Goal: Obtain resource: Obtain resource

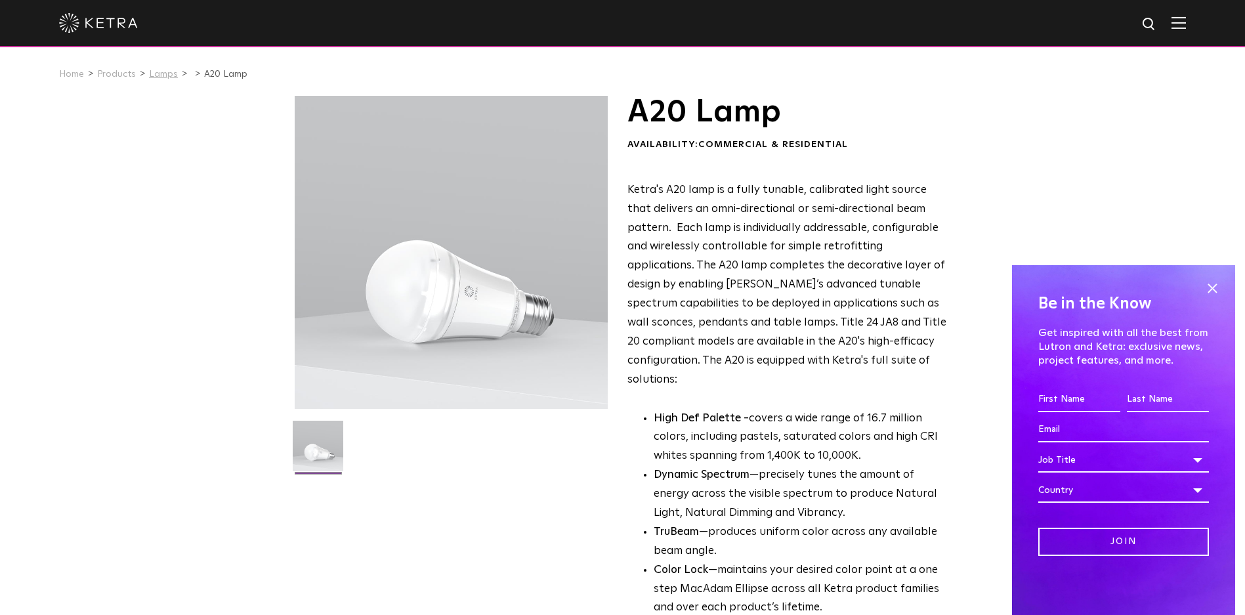
click at [158, 70] on link "Lamps" at bounding box center [163, 74] width 29 height 9
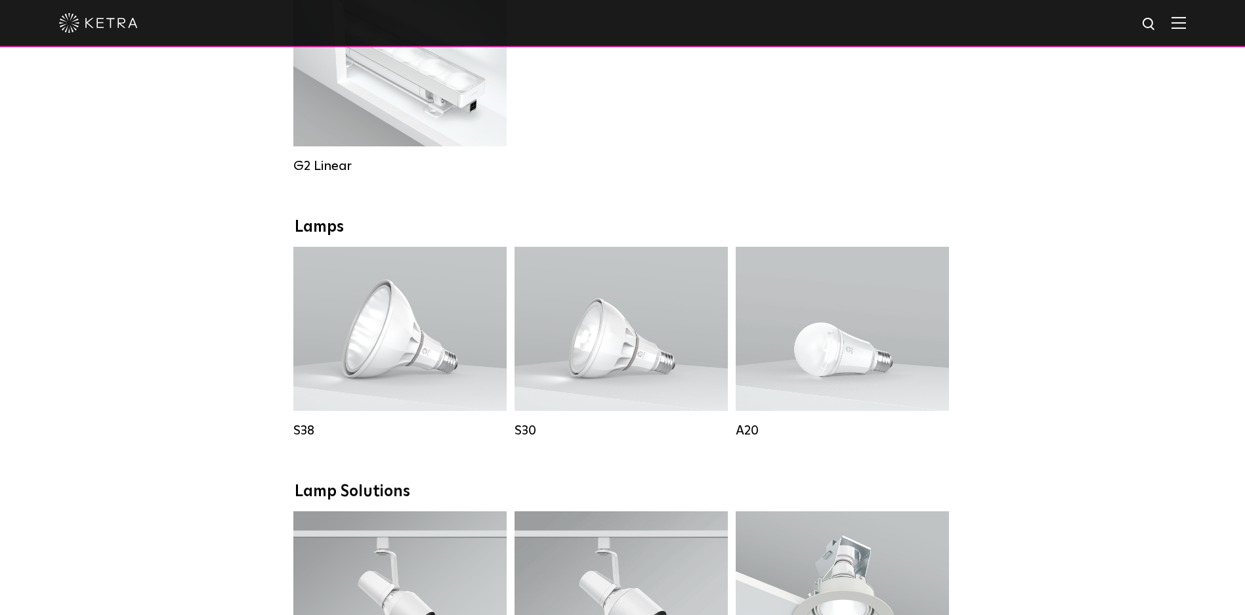
scroll to position [806, 0]
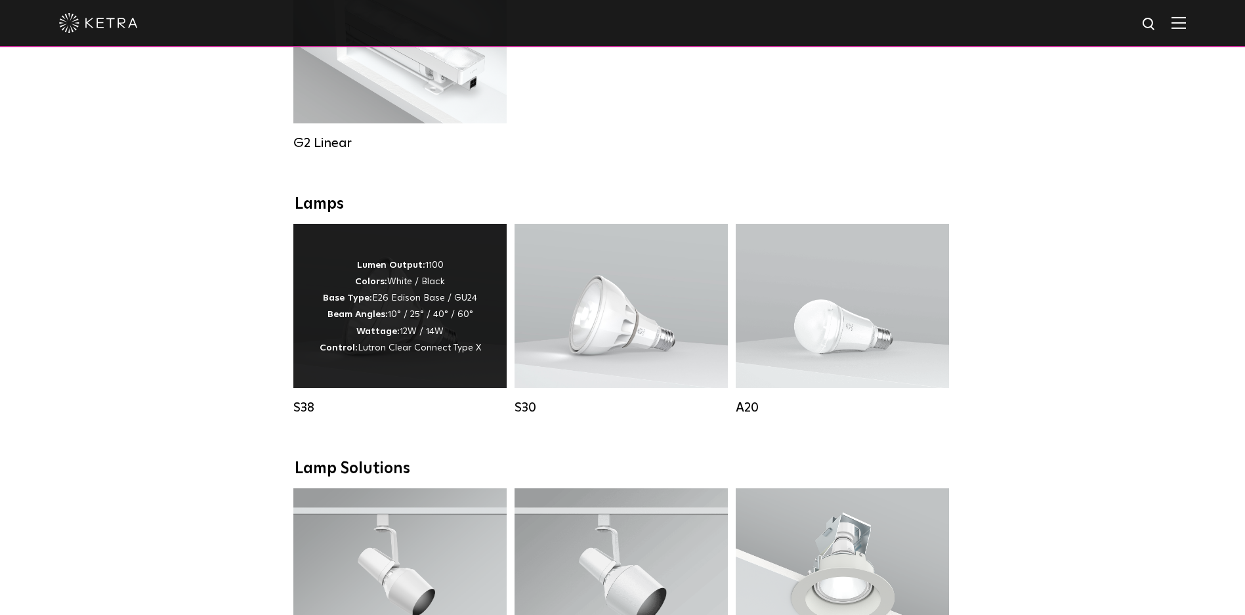
click at [343, 263] on p "Lumen Output: 1100 Colors: White / Black Base Type: E26 Edison Base / GU24 Beam…" at bounding box center [400, 306] width 161 height 99
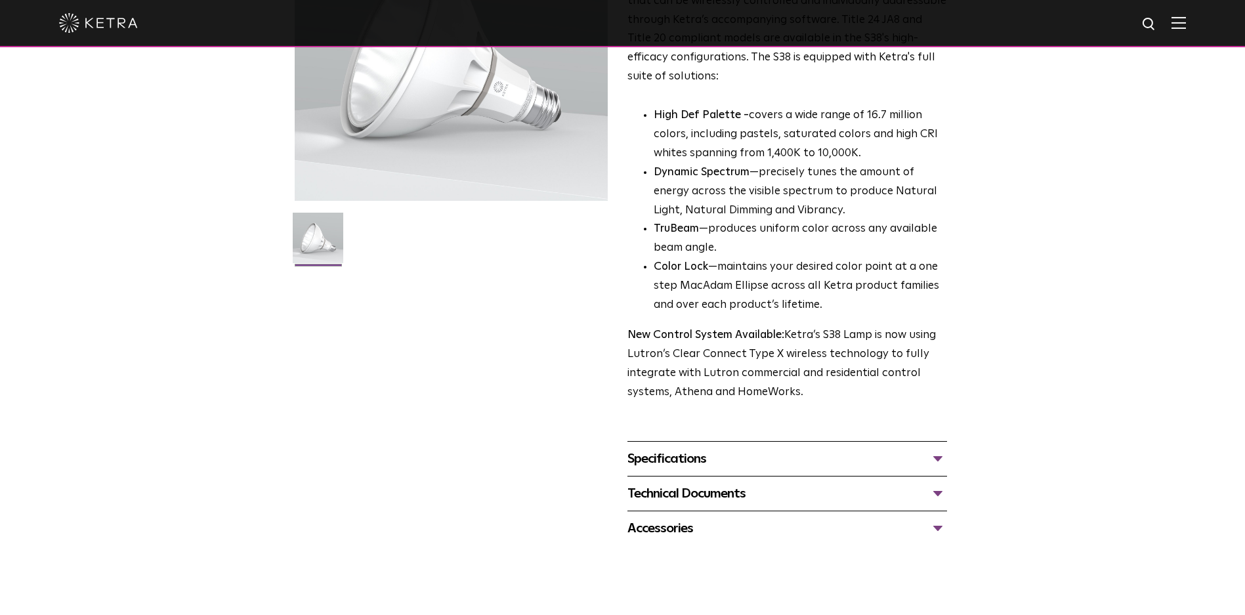
scroll to position [207, 0]
click at [685, 536] on div "Accessories" at bounding box center [787, 529] width 320 height 21
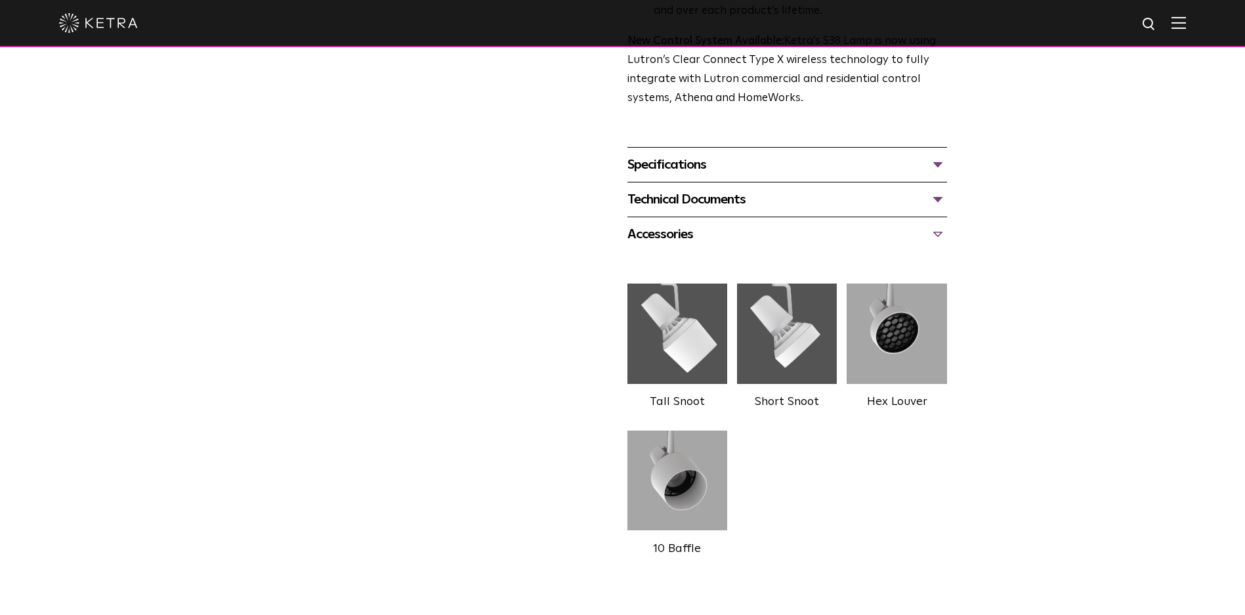
scroll to position [503, 0]
click at [669, 167] on div "Specifications" at bounding box center [787, 163] width 320 height 21
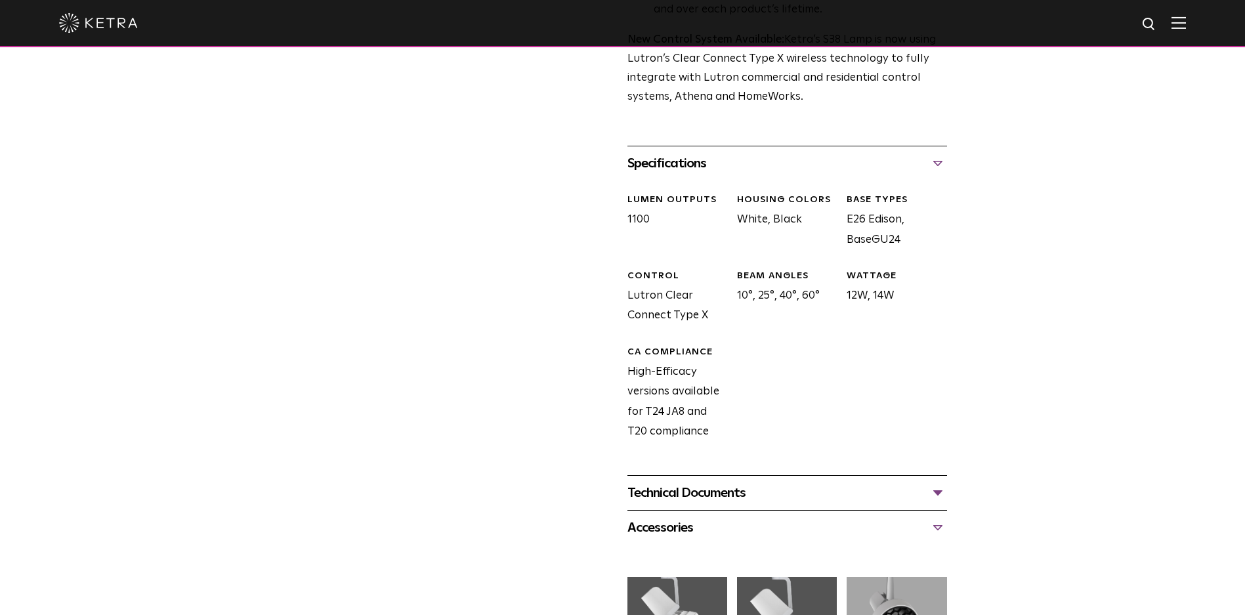
click at [344, 328] on div "S38 Lamp Availability: Commercial & Residential Ketra’s S38 lamp is an all-enco…" at bounding box center [623, 228] width 656 height 1272
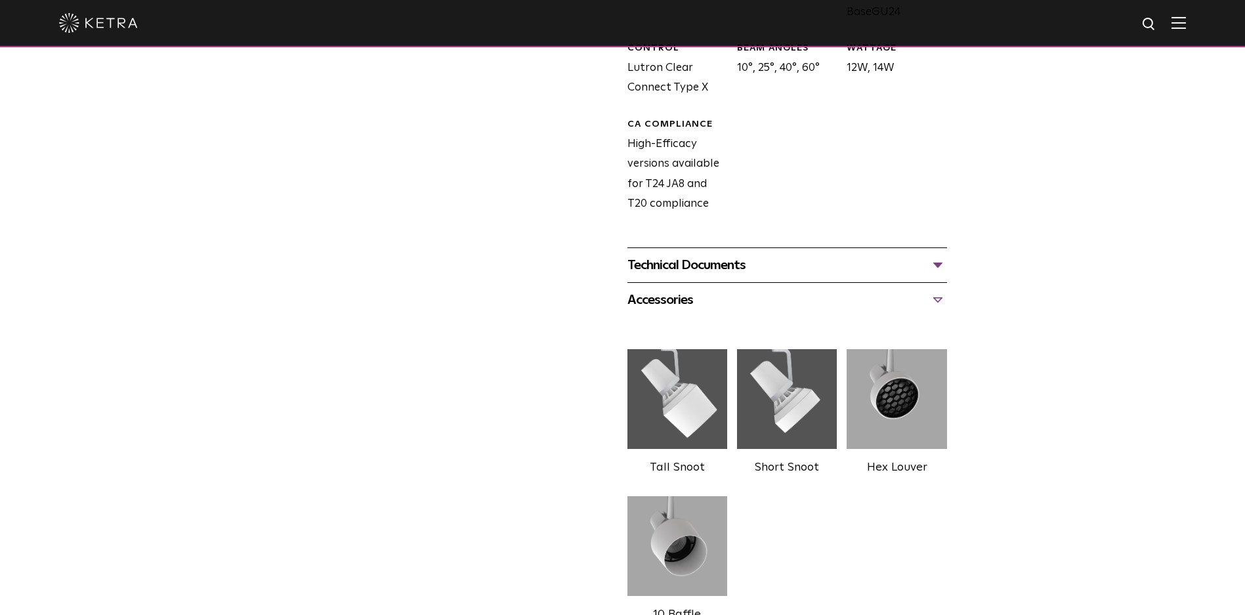
scroll to position [771, 0]
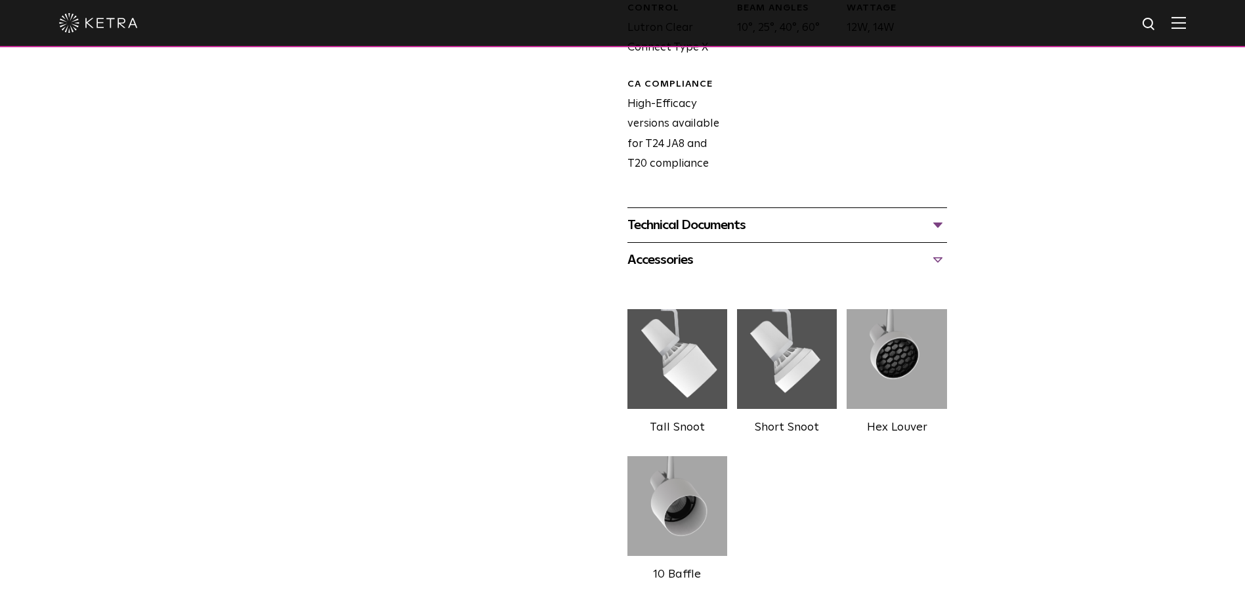
click at [686, 220] on div "Technical Documents" at bounding box center [787, 225] width 320 height 21
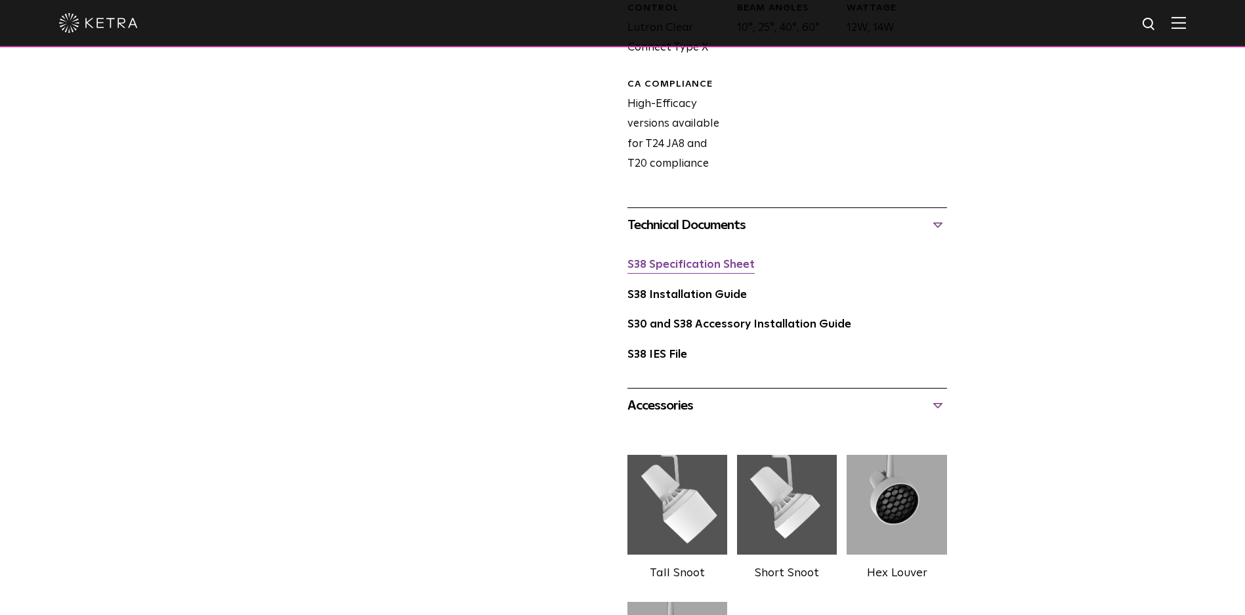
click at [696, 265] on link "S38 Specification Sheet" at bounding box center [690, 264] width 127 height 11
